Goal: Use online tool/utility: Use online tool/utility

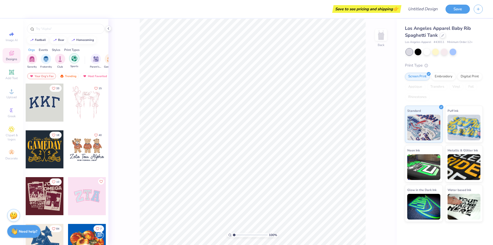
click at [76, 61] on div "filter for Sports" at bounding box center [74, 58] width 10 height 10
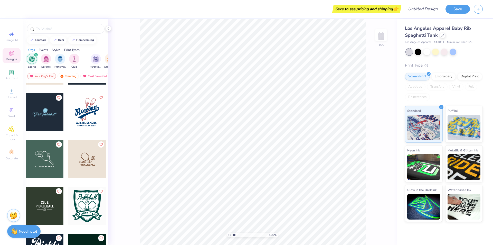
scroll to position [257, 0]
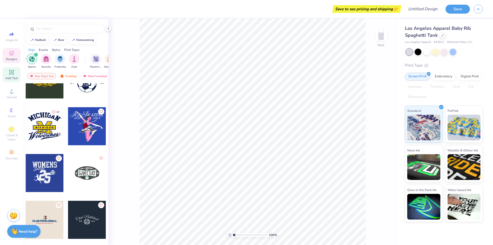
click at [12, 74] on icon at bounding box center [11, 72] width 5 height 5
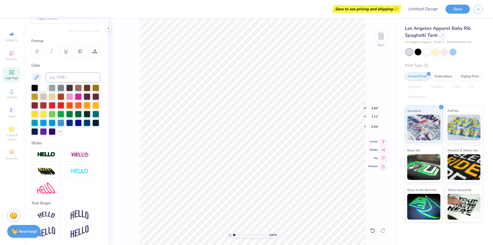
scroll to position [63, 0]
click at [46, 153] on img at bounding box center [46, 155] width 18 height 6
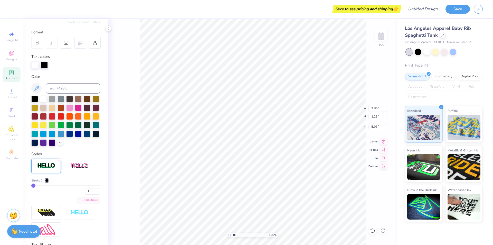
type input "3.86"
type input "1.13"
click at [84, 137] on div at bounding box center [87, 133] width 7 height 7
click at [43, 62] on div at bounding box center [44, 64] width 7 height 7
click at [56, 108] on div at bounding box center [52, 107] width 7 height 7
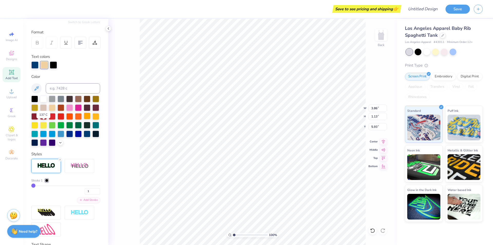
click at [84, 119] on div at bounding box center [87, 116] width 7 height 7
click at [93, 119] on div at bounding box center [96, 116] width 7 height 7
click at [57, 70] on div "Personalized Names Personalized Numbers Text Tool Add Font Font Super Dream Swi…" at bounding box center [65, 132] width 85 height 226
click at [55, 66] on div at bounding box center [53, 64] width 7 height 7
click at [56, 106] on div at bounding box center [52, 107] width 7 height 7
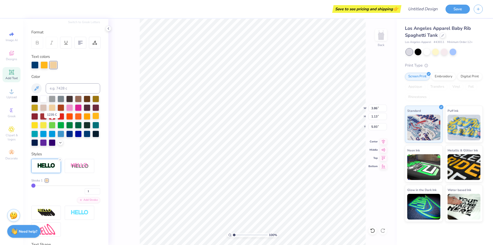
click at [93, 119] on div at bounding box center [96, 116] width 7 height 7
click at [84, 119] on div at bounding box center [87, 116] width 7 height 7
click at [93, 119] on div at bounding box center [96, 116] width 7 height 7
click at [38, 108] on div at bounding box center [34, 107] width 7 height 7
type input "3.33"
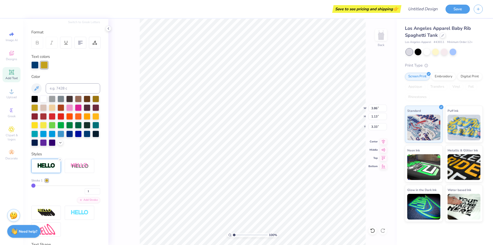
type input "3"
type input "4"
type input "5"
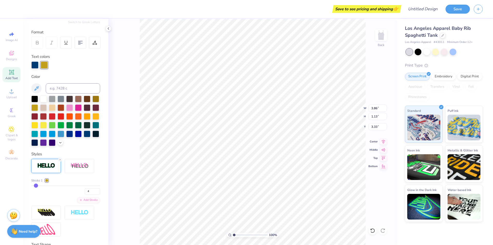
type input "5"
type input "6"
type input "7"
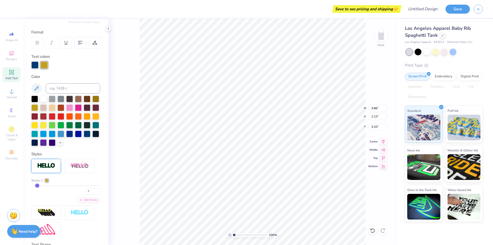
type input "8"
type input "9"
type input "10"
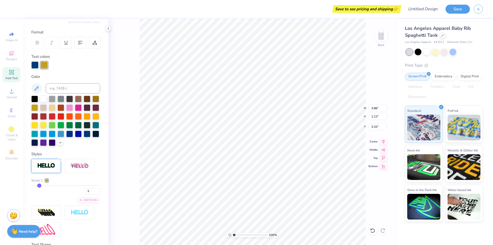
type input "10"
type input "11"
type input "12"
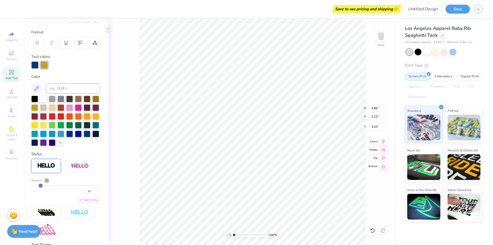
type input "13"
type input "14"
type input "15"
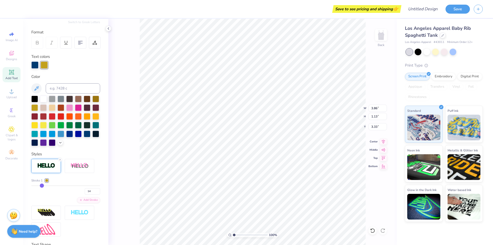
type input "15"
type input "17"
type input "18"
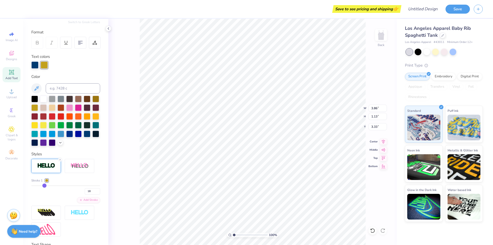
type input "19"
type input "20"
type input "21"
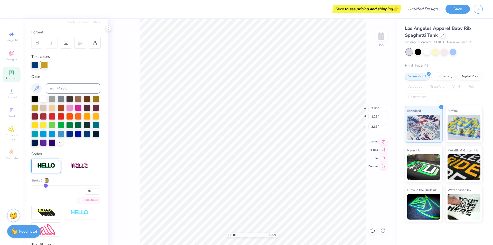
type input "21"
type input "22"
type input "23"
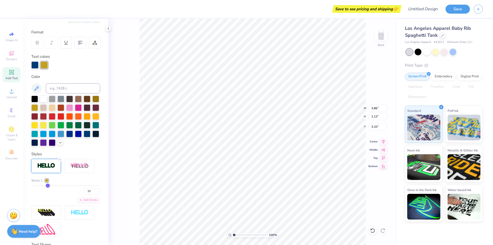
type input "24"
type input "25"
type input "27"
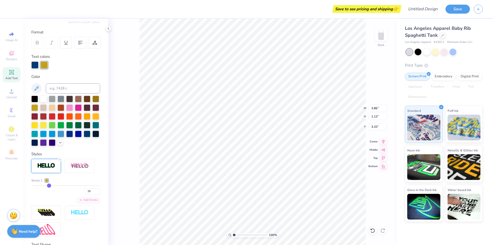
type input "27"
type input "29"
type input "30"
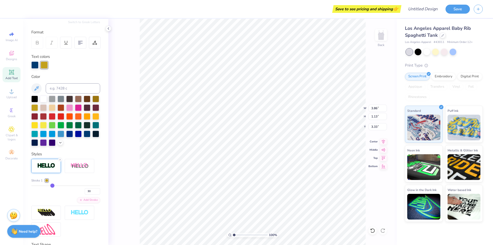
type input "31"
type input "32"
type input "33"
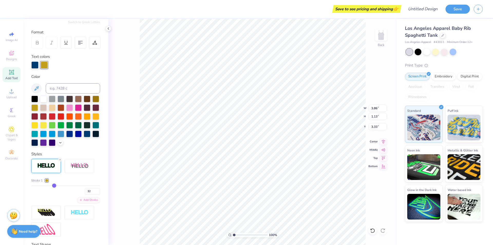
type input "33"
type input "34"
type input "35"
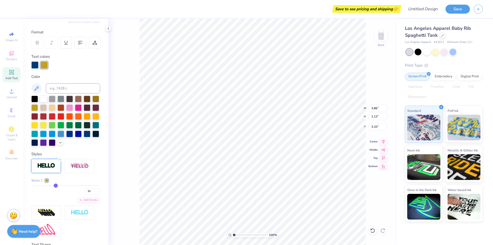
type input "37"
drag, startPoint x: 33, startPoint y: 194, endPoint x: 56, endPoint y: 195, distance: 22.6
type input "38"
click at [56, 186] on input "range" at bounding box center [65, 185] width 69 height 1
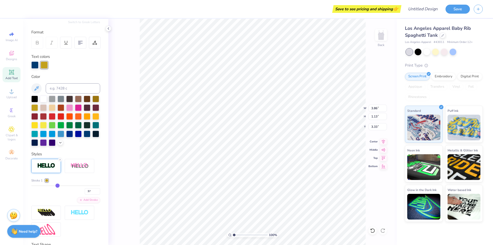
type input "38"
type input "4.63"
type input "1.90"
type input "2.94"
type input "37"
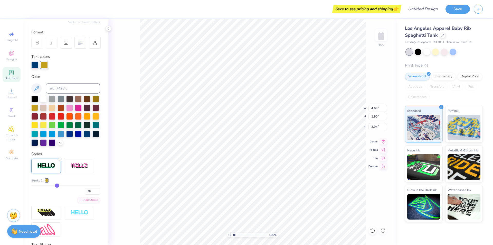
type input "37"
type input "29"
type input "17"
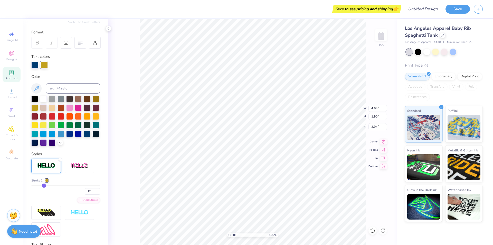
type input "7"
type input "1"
drag, startPoint x: 57, startPoint y: 194, endPoint x: 32, endPoint y: 194, distance: 24.4
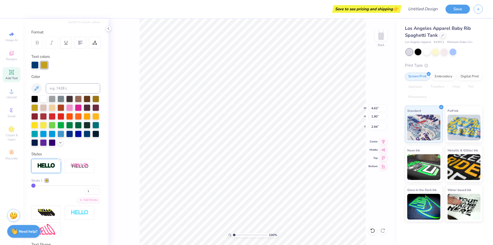
type input "1"
click at [32, 186] on input "range" at bounding box center [65, 185] width 69 height 1
type input "3.86"
type input "1.13"
type input "3.33"
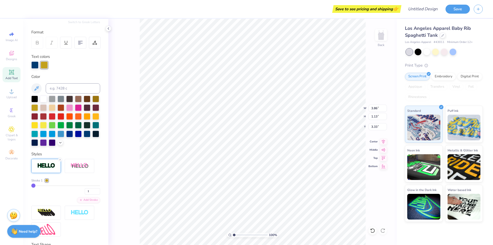
type input "16"
click at [43, 186] on input "range" at bounding box center [65, 185] width 69 height 1
type input "4.17"
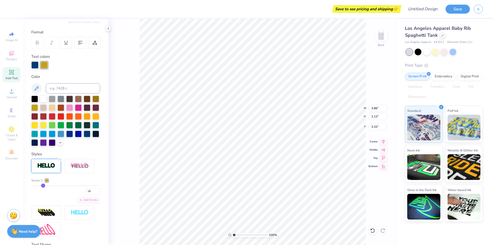
type input "1.45"
type input "3.17"
type input "8"
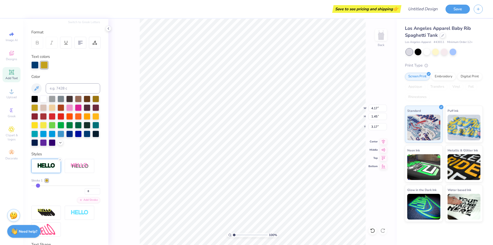
click at [38, 186] on input "range" at bounding box center [65, 185] width 69 height 1
type input "4.01"
type input "1.28"
type input "3.25"
type input "3"
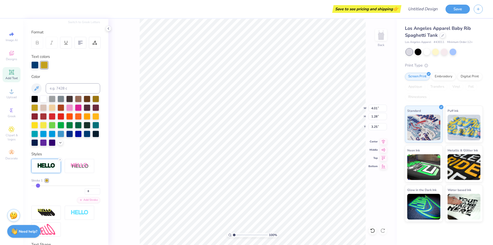
type input "3"
click at [34, 186] on input "range" at bounding box center [65, 185] width 69 height 1
type input "3.90"
type input "1.17"
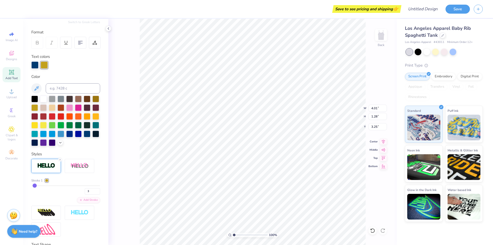
type input "3.30"
click at [57, 89] on input at bounding box center [73, 88] width 54 height 10
type input "IRISH"
type textarea "T"
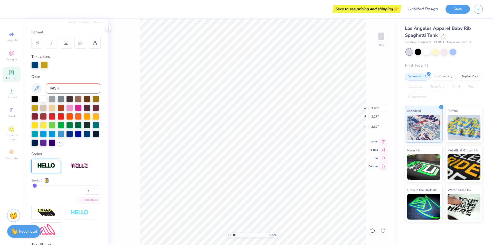
scroll to position [4, 1]
type textarea "i"
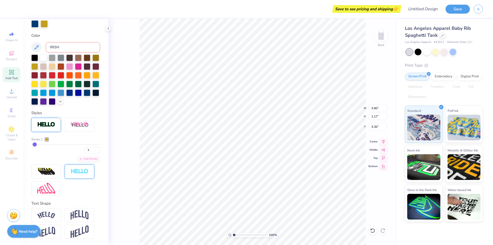
scroll to position [113, 0]
type textarea "IRISH"
click at [71, 169] on img at bounding box center [80, 172] width 18 height 6
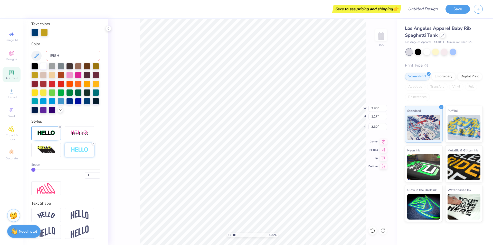
scroll to position [104, 0]
click at [45, 129] on div at bounding box center [46, 133] width 30 height 14
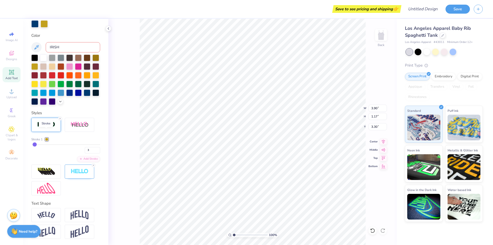
click at [49, 127] on img at bounding box center [46, 125] width 18 height 6
